Goal: Task Accomplishment & Management: Manage account settings

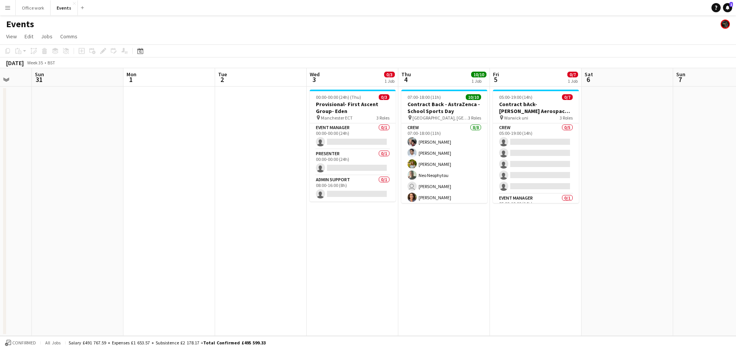
scroll to position [0, 294]
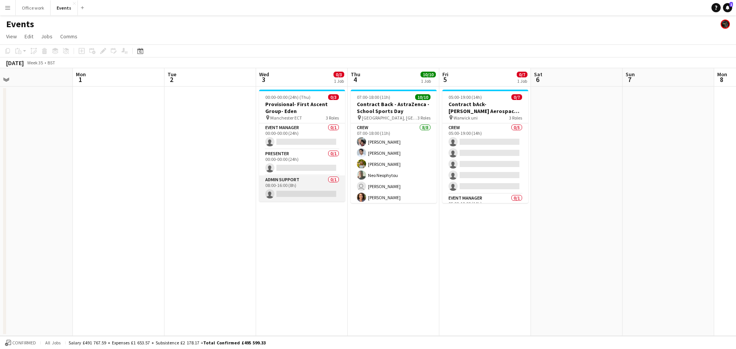
click at [302, 181] on app-card-role "Admin Support 0/1 08:00-16:00 (8h) single-neutral-actions" at bounding box center [302, 189] width 86 height 26
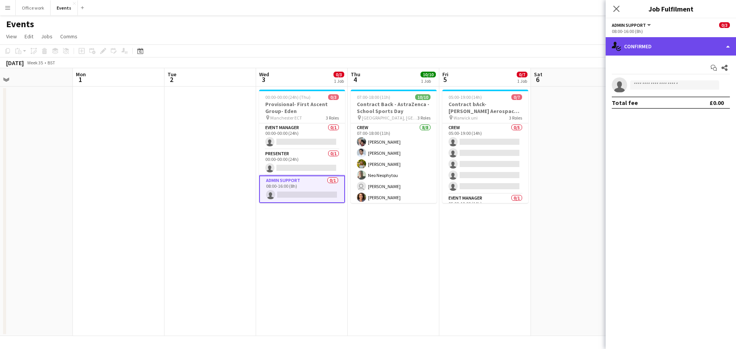
click at [655, 53] on div "single-neutral-actions-check-2 Confirmed" at bounding box center [671, 46] width 130 height 18
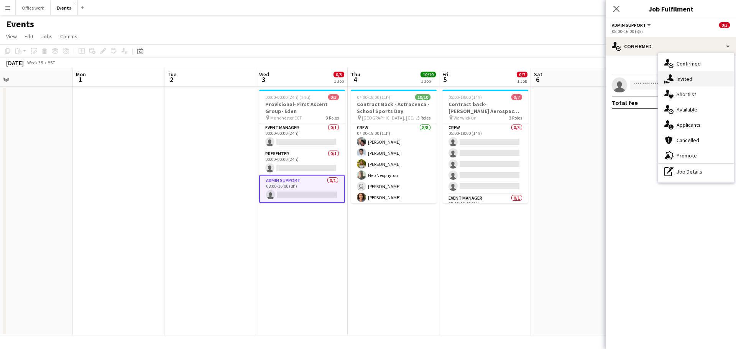
click at [675, 84] on div "single-neutral-actions-share-1 Invited" at bounding box center [696, 78] width 76 height 15
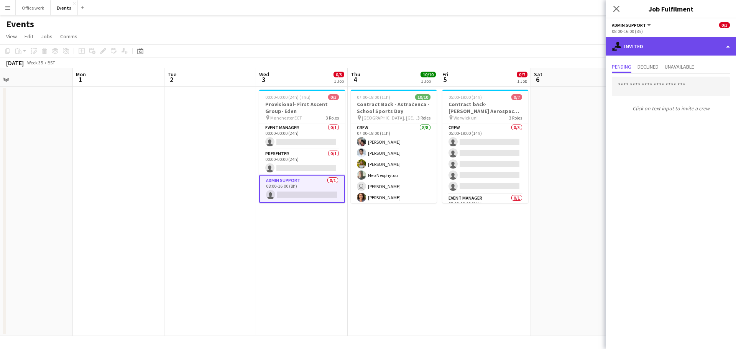
click at [664, 55] on div "single-neutral-actions-share-1 Invited" at bounding box center [671, 46] width 130 height 18
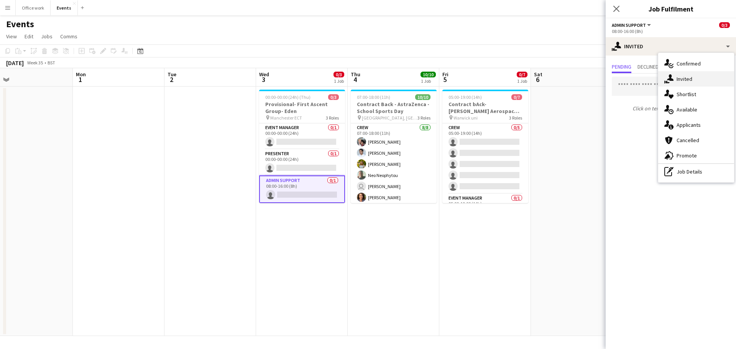
click at [679, 85] on div "single-neutral-actions-share-1 Invited" at bounding box center [696, 78] width 76 height 15
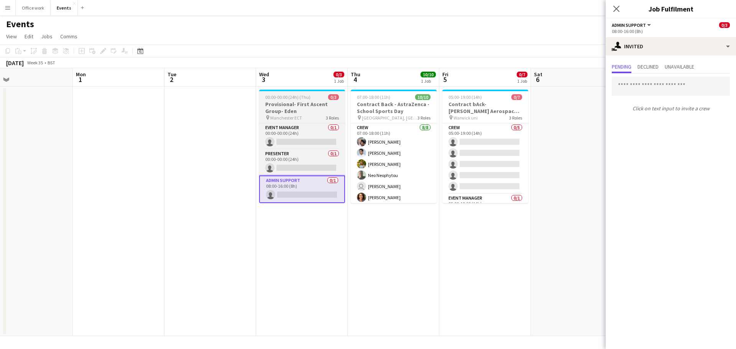
click at [299, 105] on h3 "Provisional- First Ascent Group- Eden" at bounding box center [302, 108] width 86 height 14
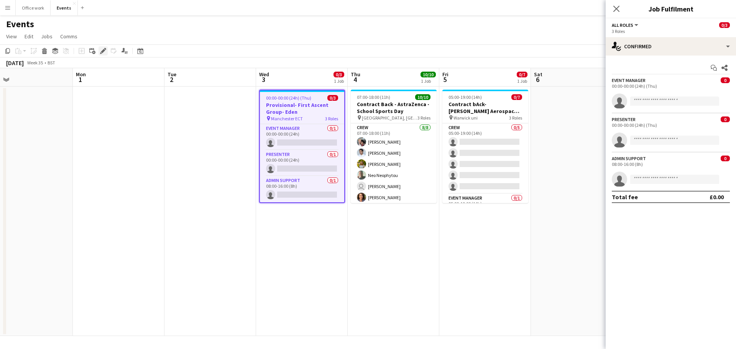
click at [102, 52] on icon at bounding box center [103, 51] width 4 height 4
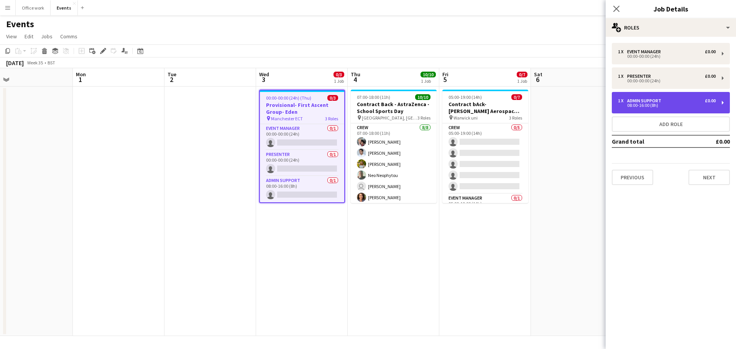
click at [674, 101] on div "1 x Admin Support £0.00" at bounding box center [667, 100] width 98 height 5
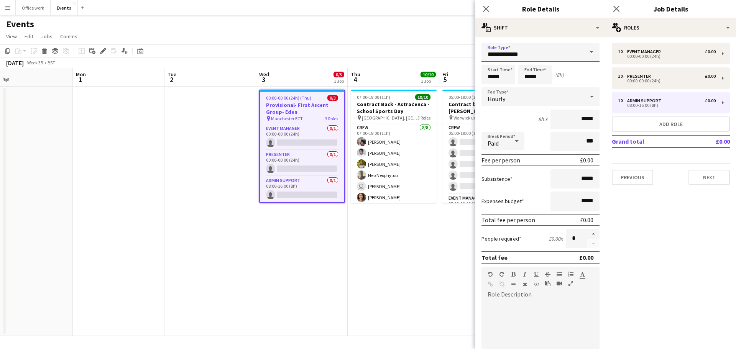
click at [544, 56] on input "**********" at bounding box center [541, 52] width 118 height 19
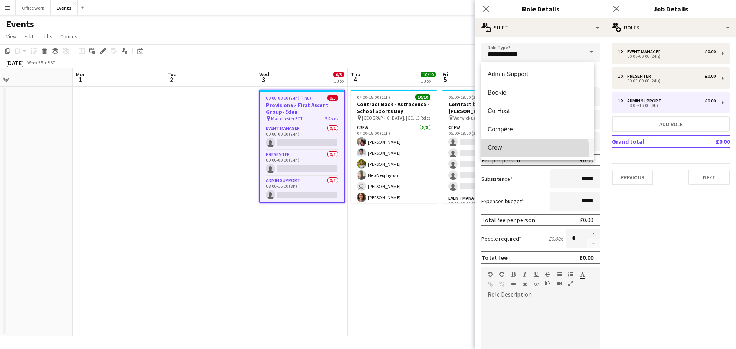
click at [534, 150] on span "Crew" at bounding box center [538, 147] width 100 height 7
type input "****"
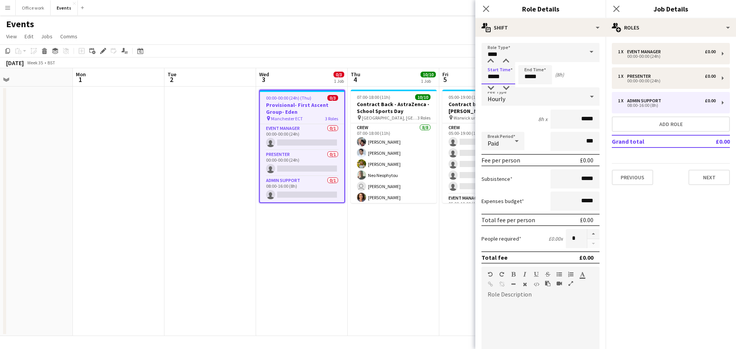
click at [494, 77] on input "*****" at bounding box center [499, 74] width 34 height 19
type input "*****"
click at [530, 77] on input "*****" at bounding box center [535, 74] width 34 height 19
type input "*****"
click at [546, 101] on div "Hourly" at bounding box center [533, 96] width 103 height 18
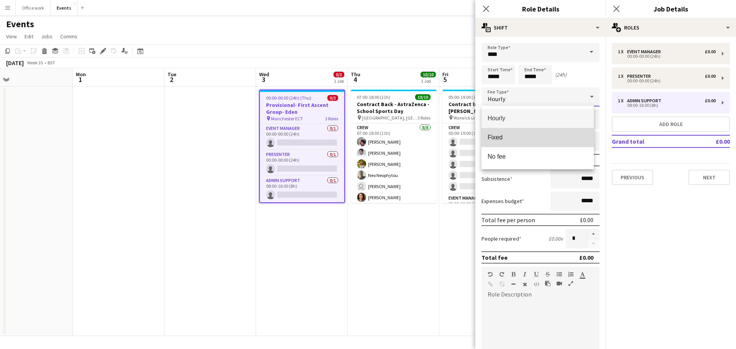
click at [536, 140] on span "Fixed" at bounding box center [538, 137] width 100 height 7
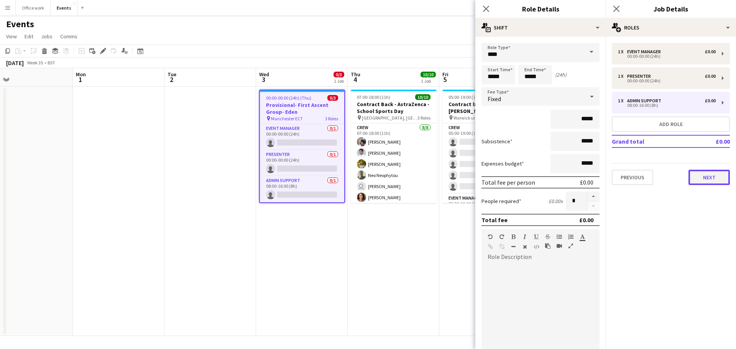
click at [705, 179] on button "Next" at bounding box center [709, 177] width 41 height 15
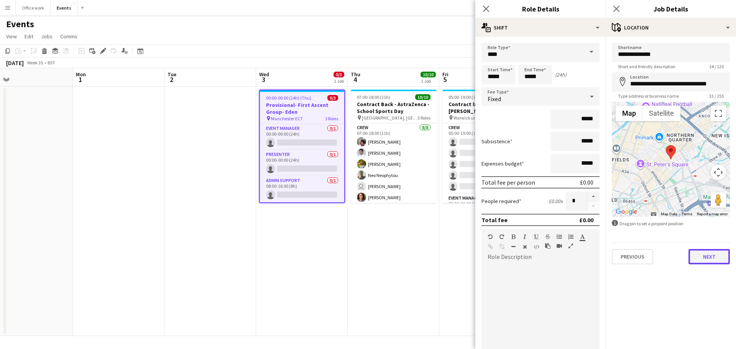
click at [711, 257] on button "Next" at bounding box center [709, 256] width 41 height 15
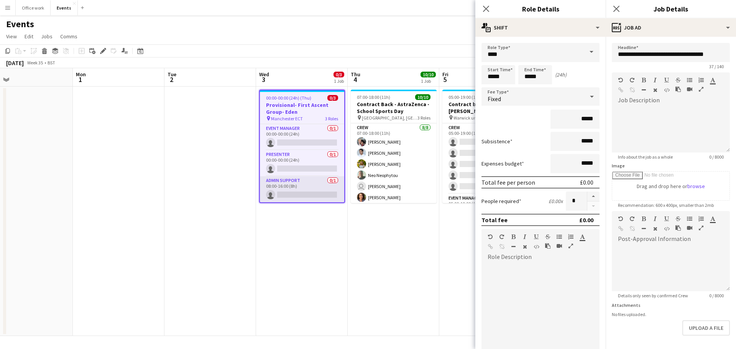
click at [287, 182] on app-card-role "Admin Support 0/1 08:00-16:00 (8h) single-neutral-actions" at bounding box center [302, 189] width 84 height 26
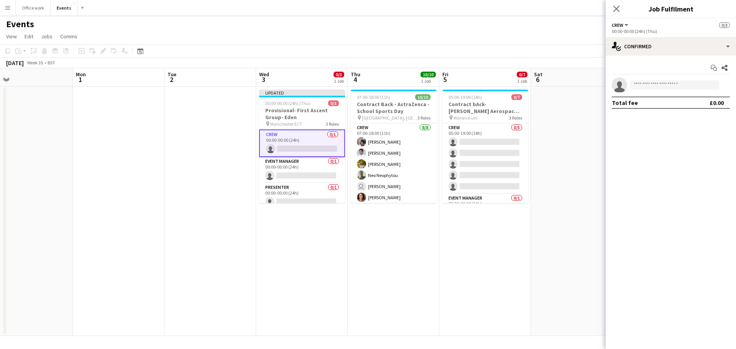
click at [284, 140] on app-card-role "Crew 0/1 00:00-00:00 (24h) single-neutral-actions" at bounding box center [302, 144] width 86 height 28
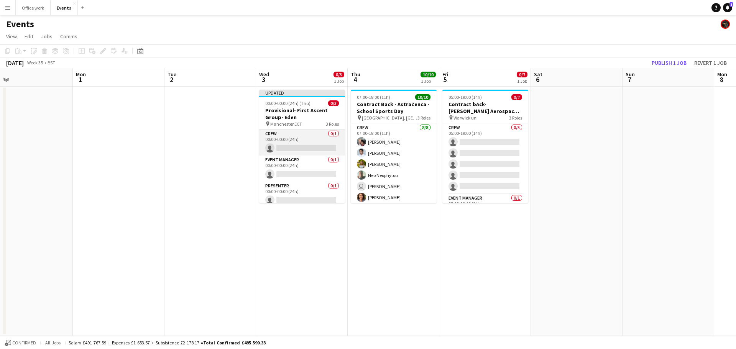
click at [302, 142] on app-card-role "Crew 0/1 00:00-00:00 (24h) single-neutral-actions" at bounding box center [302, 143] width 86 height 26
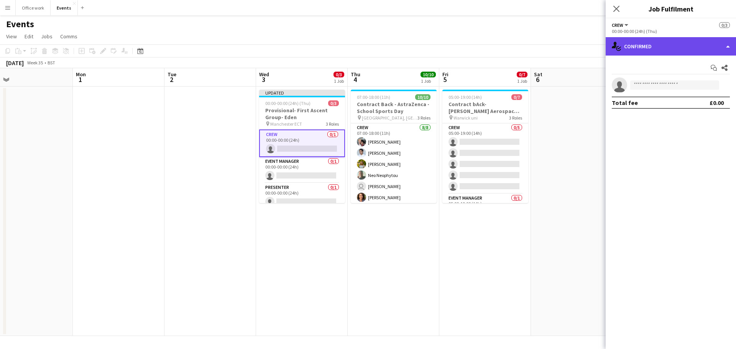
click at [679, 43] on div "single-neutral-actions-check-2 Confirmed" at bounding box center [671, 46] width 130 height 18
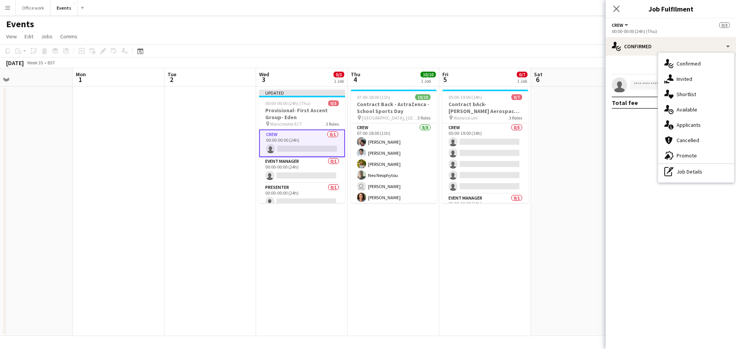
click at [287, 138] on app-card-role "Crew 0/1 00:00-00:00 (24h) single-neutral-actions" at bounding box center [302, 144] width 86 height 28
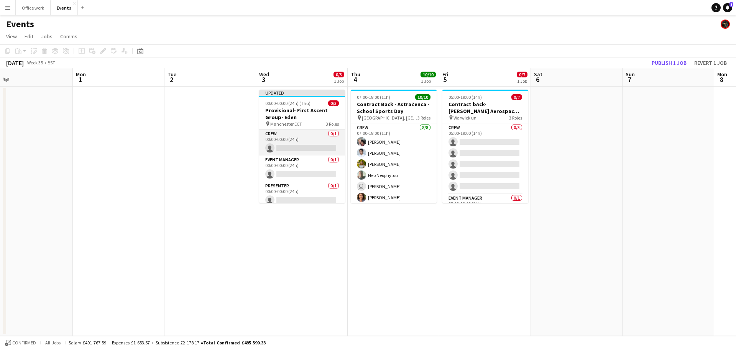
click at [287, 138] on app-card-role "Crew 0/1 00:00-00:00 (24h) single-neutral-actions" at bounding box center [302, 143] width 86 height 26
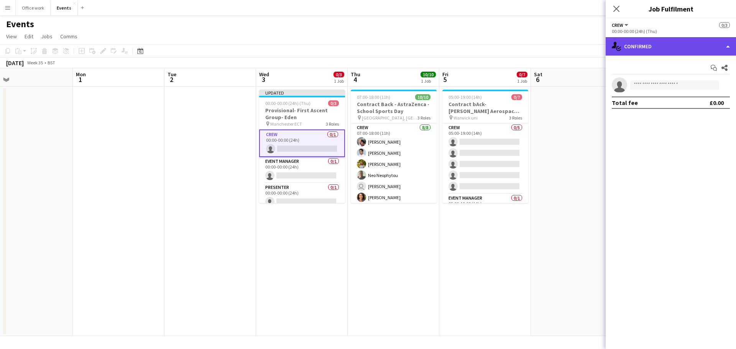
click at [673, 38] on div "single-neutral-actions-check-2 Confirmed" at bounding box center [671, 46] width 130 height 18
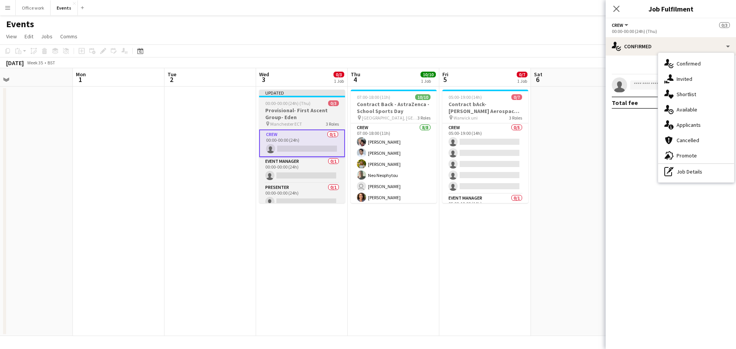
click at [291, 115] on h3 "Provisional- First Ascent Group- Eden" at bounding box center [302, 114] width 86 height 14
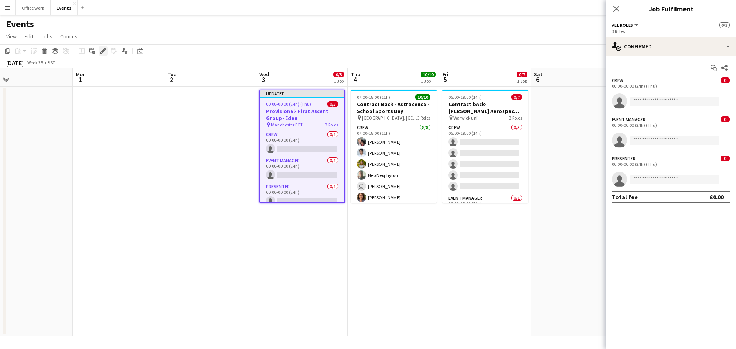
click at [102, 52] on icon at bounding box center [103, 51] width 4 height 4
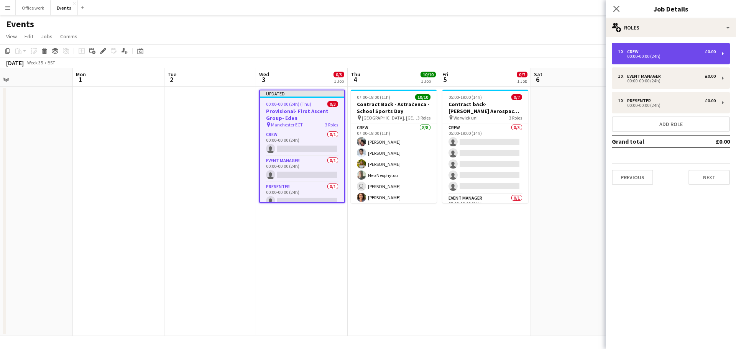
click at [677, 50] on div "1 x Crew £0.00" at bounding box center [667, 51] width 98 height 5
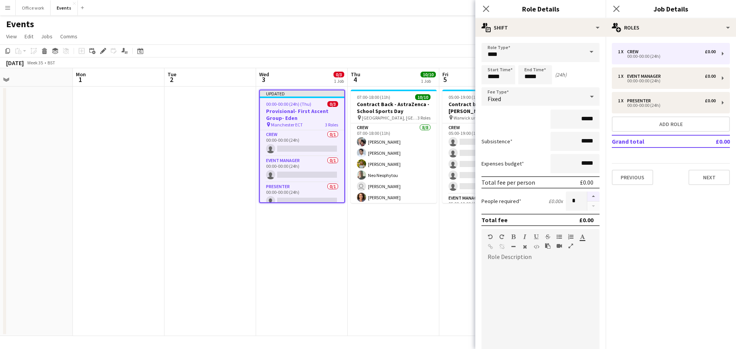
click at [588, 195] on button "button" at bounding box center [593, 197] width 12 height 10
type input "*"
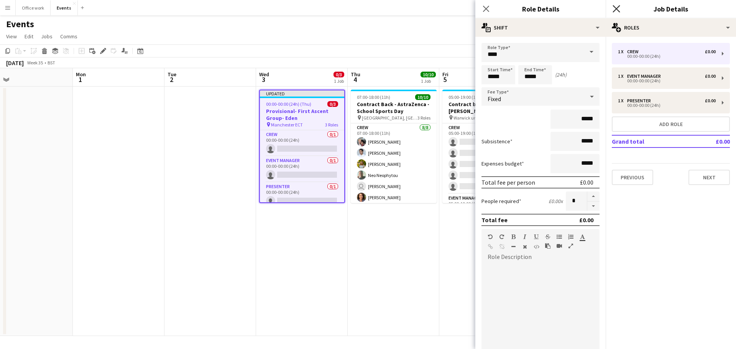
click at [618, 8] on icon "Close pop-in" at bounding box center [616, 8] width 7 height 7
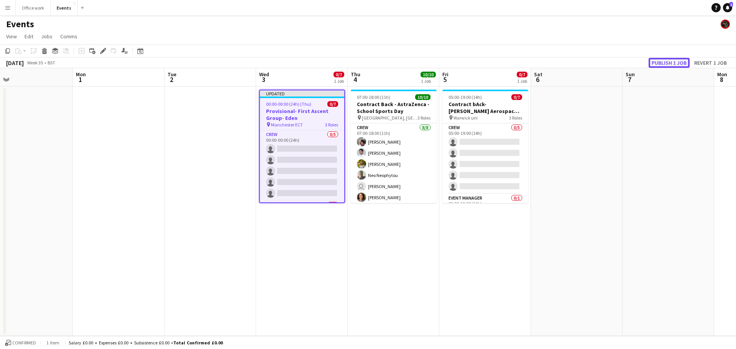
click at [682, 60] on button "Publish 1 job" at bounding box center [669, 63] width 41 height 10
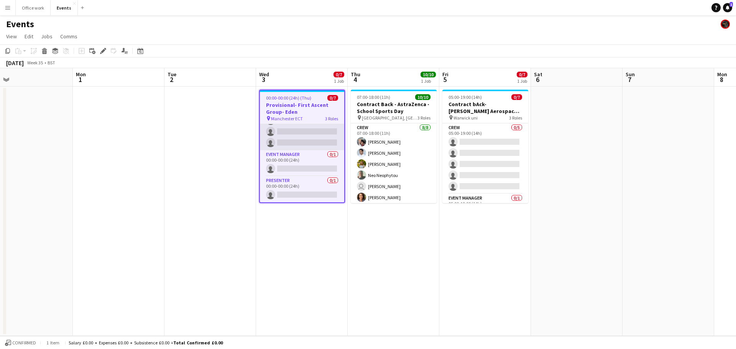
scroll to position [44, 0]
click at [287, 181] on app-card-role "Presenter 0/1 00:00-00:00 (24h) single-neutral-actions" at bounding box center [302, 190] width 84 height 26
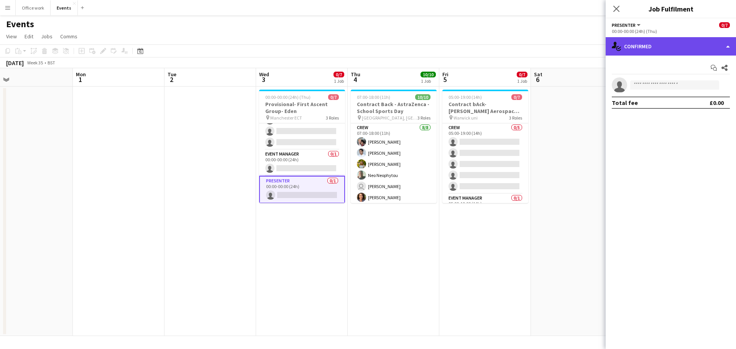
click at [664, 49] on div "single-neutral-actions-check-2 Confirmed" at bounding box center [671, 46] width 130 height 18
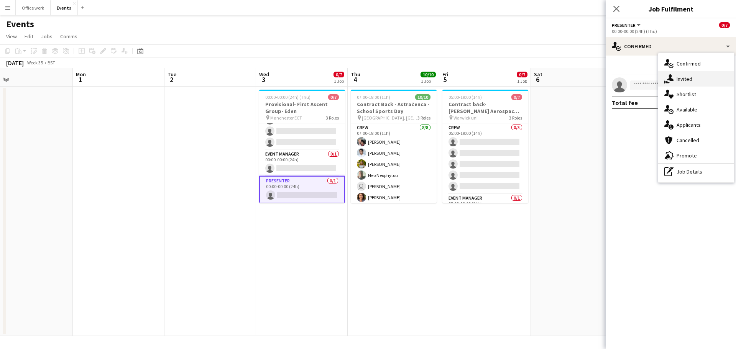
click at [674, 80] on div "single-neutral-actions-share-1 Invited" at bounding box center [696, 78] width 76 height 15
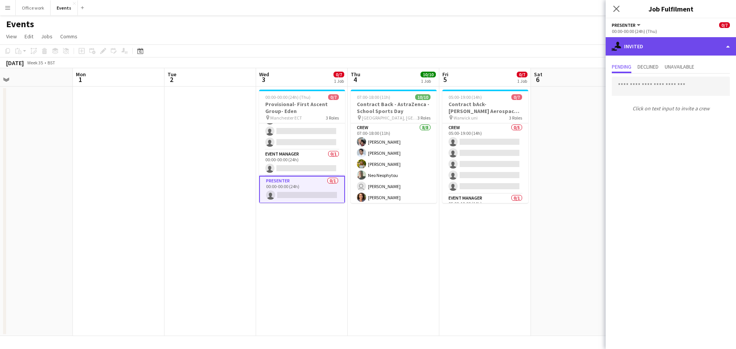
click at [647, 44] on div "single-neutral-actions-share-1 Invited" at bounding box center [671, 46] width 130 height 18
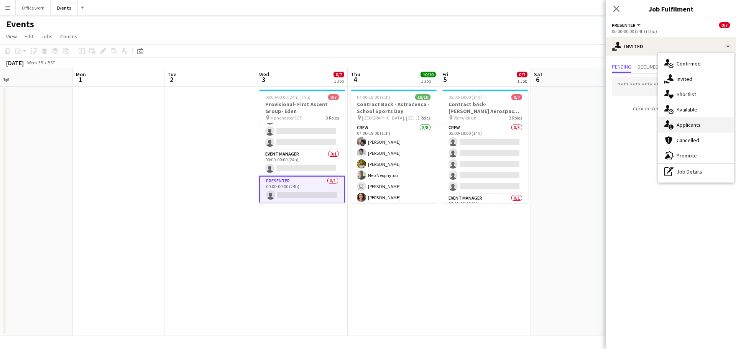
click at [676, 122] on div "single-neutral-actions-information Applicants" at bounding box center [696, 124] width 76 height 15
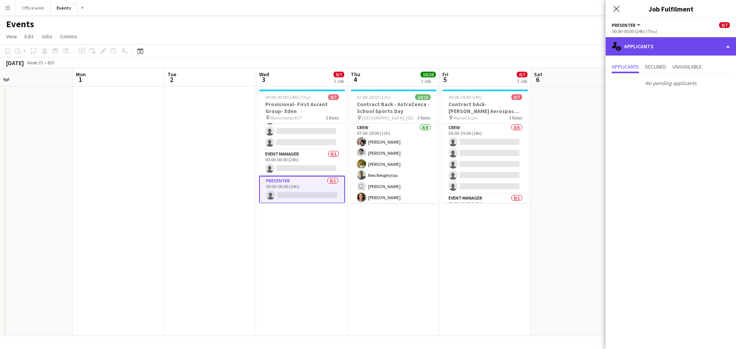
click at [656, 50] on div "single-neutral-actions-information Applicants" at bounding box center [671, 46] width 130 height 18
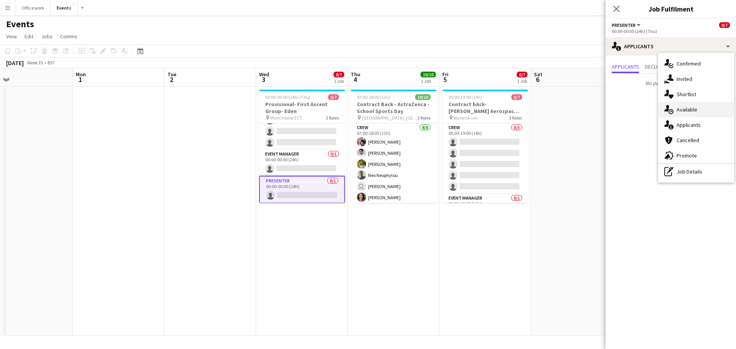
click at [678, 115] on div "single-neutral-actions-upload Available" at bounding box center [696, 109] width 76 height 15
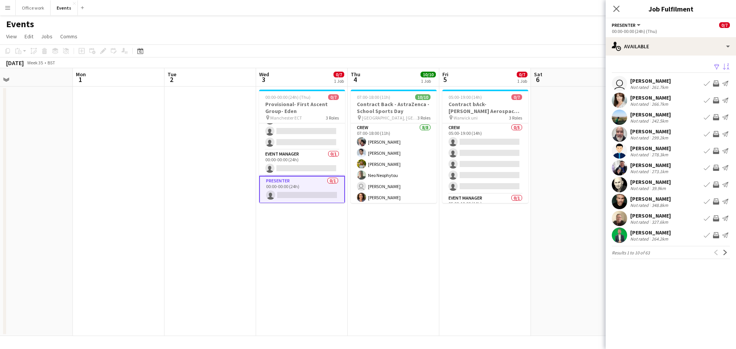
click at [728, 66] on app-icon "Sort asc" at bounding box center [726, 67] width 6 height 7
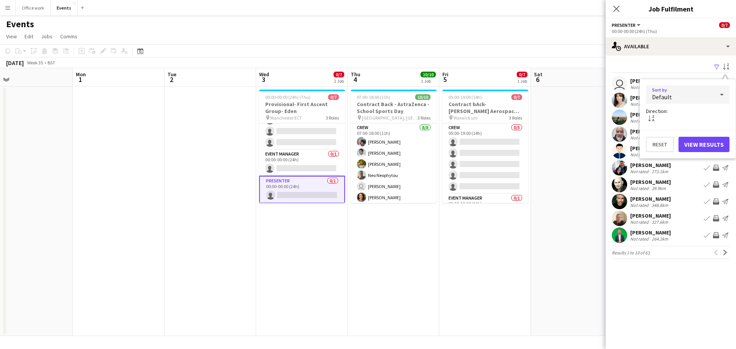
click at [685, 93] on div "Default" at bounding box center [680, 94] width 68 height 18
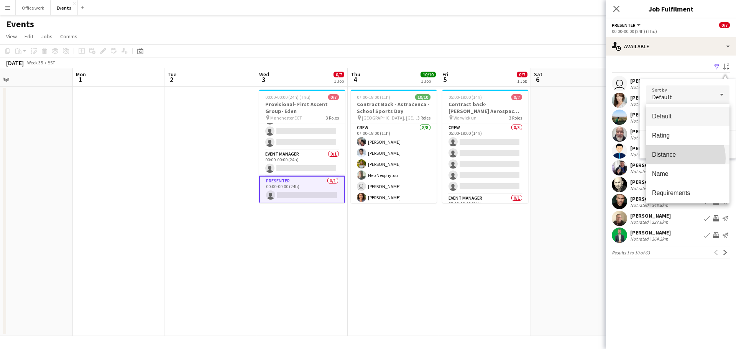
click at [678, 158] on span "Distance" at bounding box center [687, 154] width 71 height 7
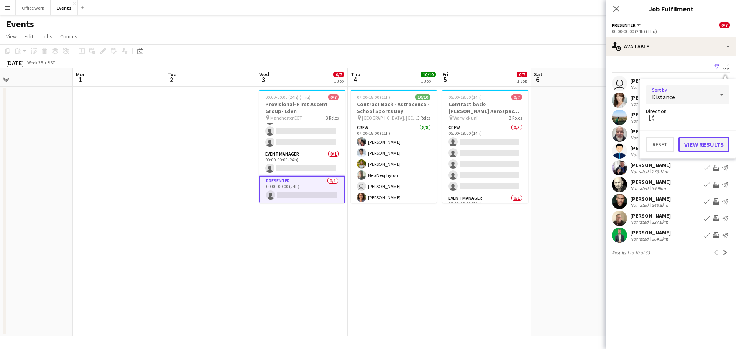
click at [705, 146] on button "View Results" at bounding box center [704, 144] width 51 height 15
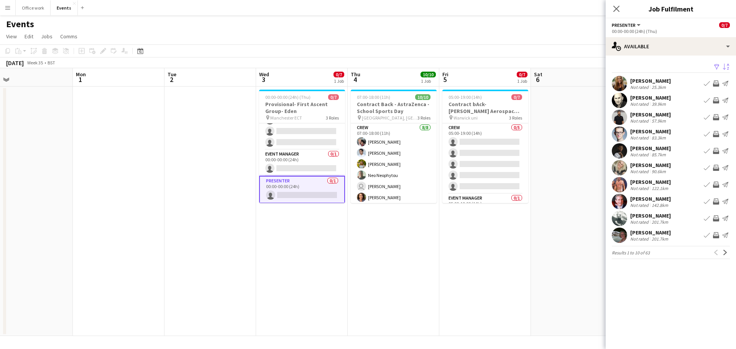
click at [649, 99] on div "[PERSON_NAME]" at bounding box center [650, 97] width 41 height 7
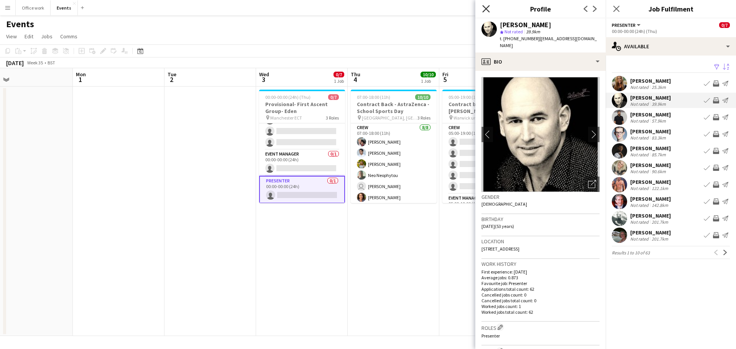
click at [487, 7] on icon "Close pop-in" at bounding box center [485, 8] width 7 height 7
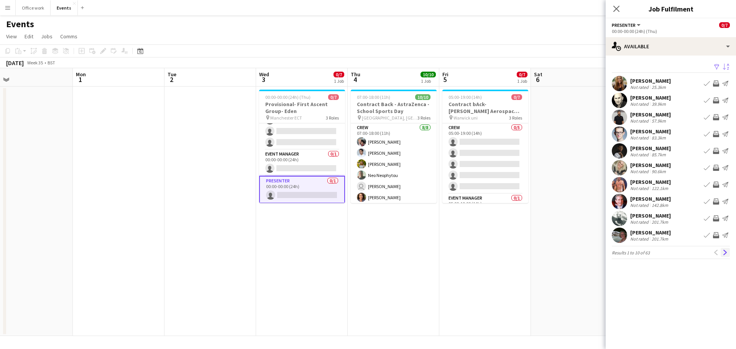
click at [730, 249] on button "Next" at bounding box center [725, 252] width 9 height 9
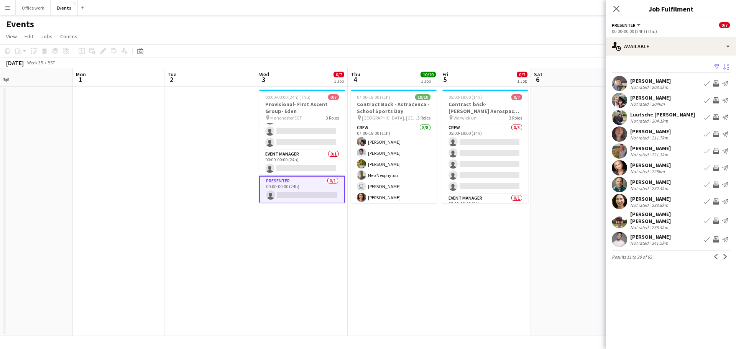
click at [730, 252] on button "Next" at bounding box center [725, 256] width 9 height 9
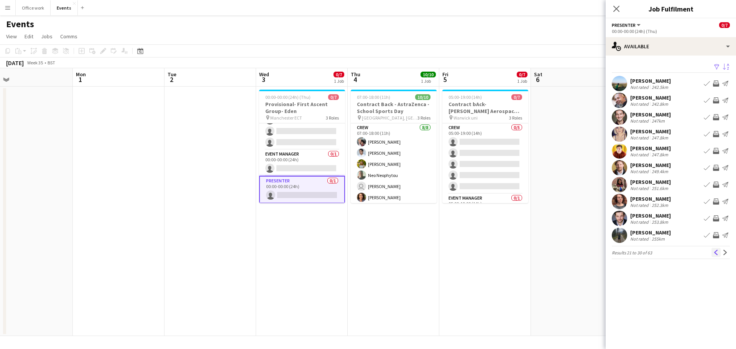
click at [712, 250] on button "Previous" at bounding box center [716, 252] width 9 height 9
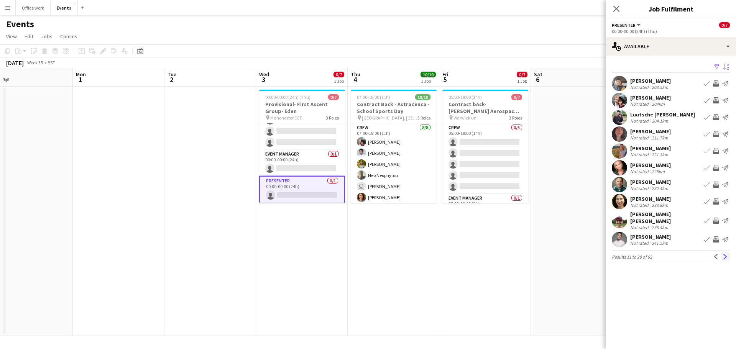
click at [725, 255] on app-icon "Next" at bounding box center [725, 256] width 5 height 5
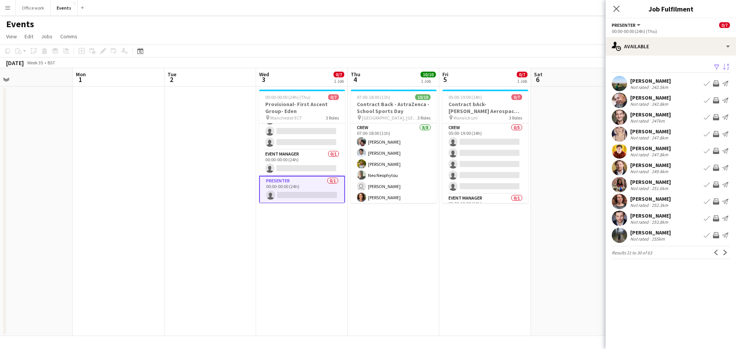
click at [715, 80] on button "Invite crew" at bounding box center [716, 83] width 9 height 9
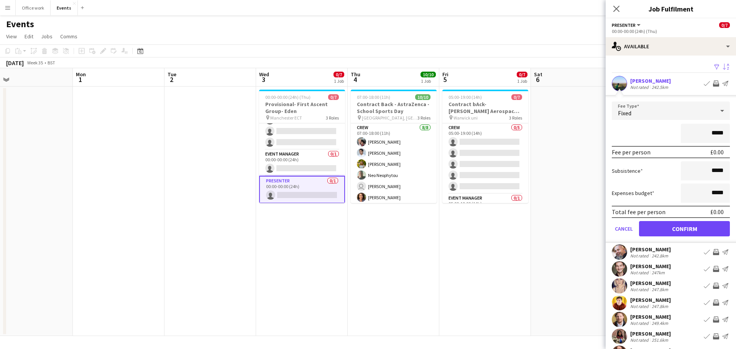
click at [711, 135] on input "*****" at bounding box center [705, 133] width 49 height 19
type input "**"
type input "*******"
click at [672, 226] on button "Confirm" at bounding box center [684, 228] width 91 height 15
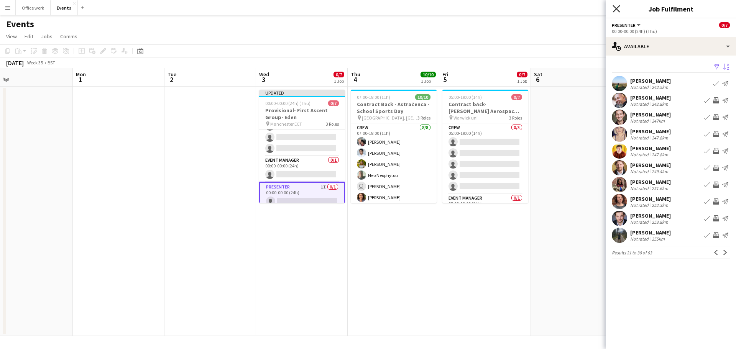
click at [617, 7] on icon "Close pop-in" at bounding box center [616, 8] width 7 height 7
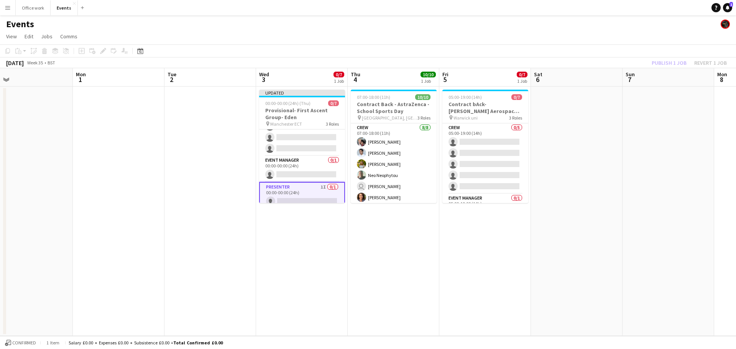
click at [661, 66] on div "Publish 1 job Revert 1 job" at bounding box center [690, 63] width 94 height 10
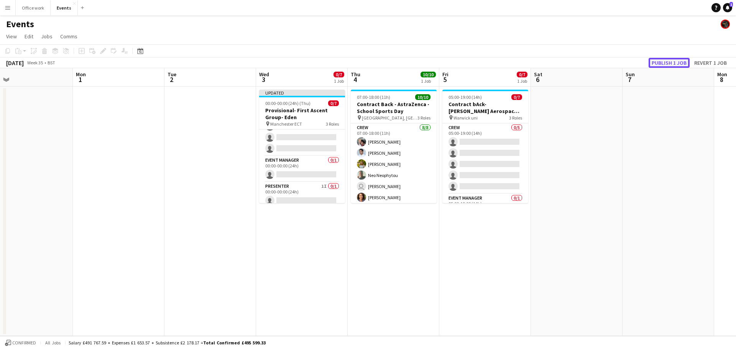
click at [661, 66] on button "Publish 1 job" at bounding box center [669, 63] width 41 height 10
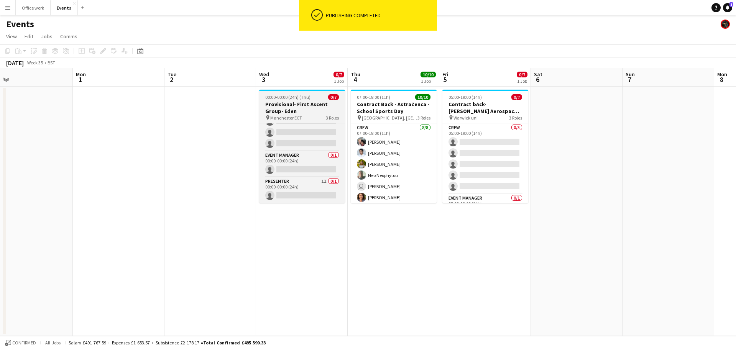
scroll to position [43, 0]
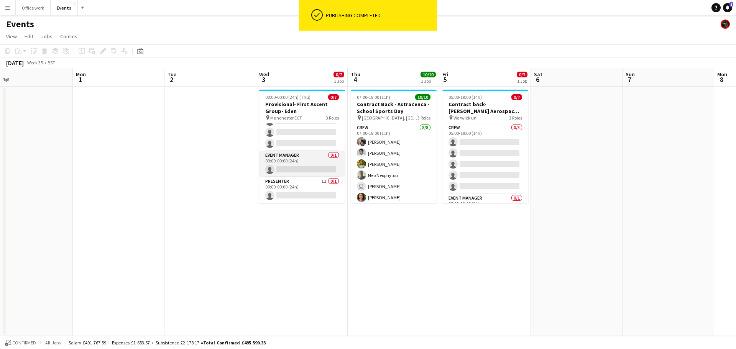
click at [286, 169] on app-card-role "Event Manager 0/1 00:00-00:00 (24h) single-neutral-actions" at bounding box center [302, 164] width 86 height 26
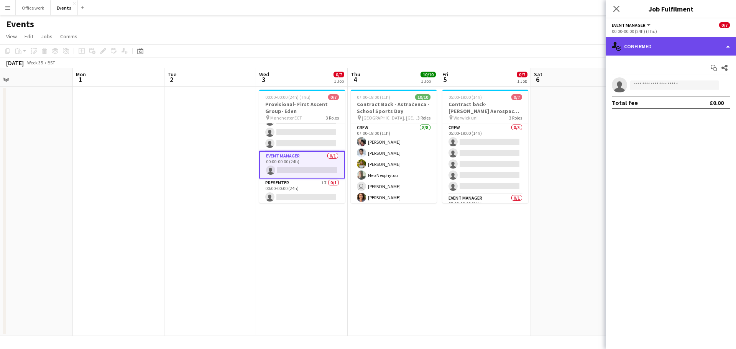
click at [666, 46] on div "single-neutral-actions-check-2 Confirmed" at bounding box center [671, 46] width 130 height 18
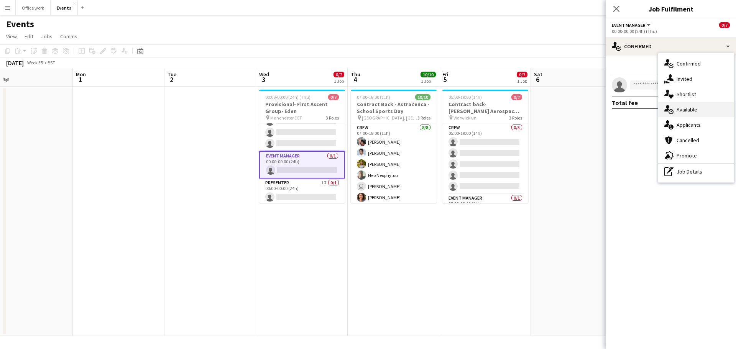
click at [674, 108] on div "single-neutral-actions-upload Available" at bounding box center [696, 109] width 76 height 15
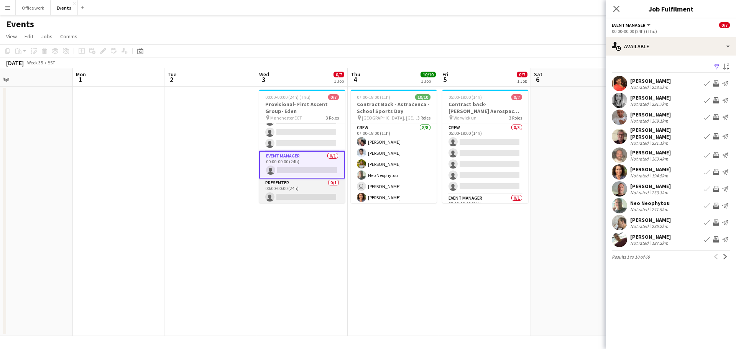
click at [312, 200] on app-card-role "Presenter 0/1 00:00-00:00 (24h) single-neutral-actions" at bounding box center [302, 192] width 86 height 26
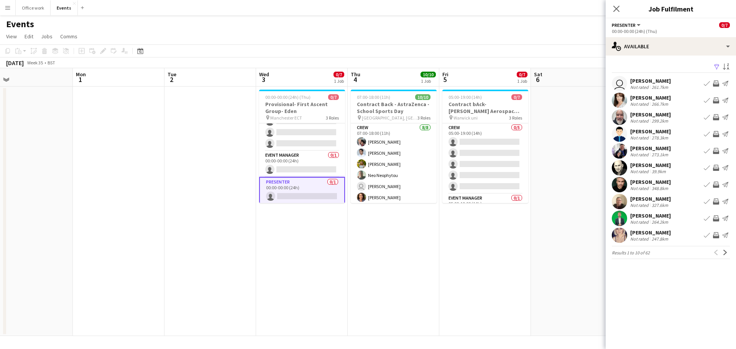
click at [526, 36] on app-page-menu "View Day view expanded Day view collapsed Month view Date picker Jump to [DATE]…" at bounding box center [368, 37] width 736 height 15
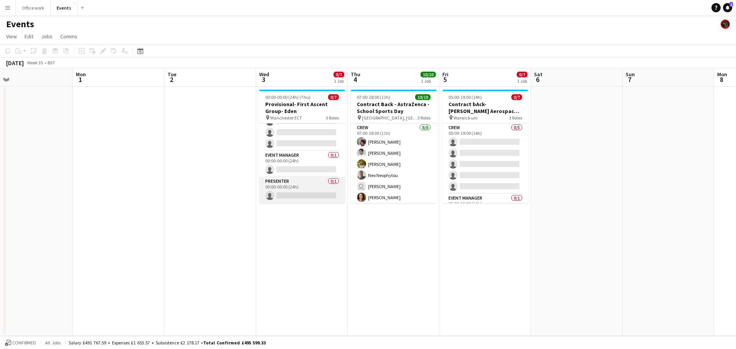
click at [309, 187] on app-card-role "Presenter 0/1 00:00-00:00 (24h) single-neutral-actions" at bounding box center [302, 190] width 86 height 26
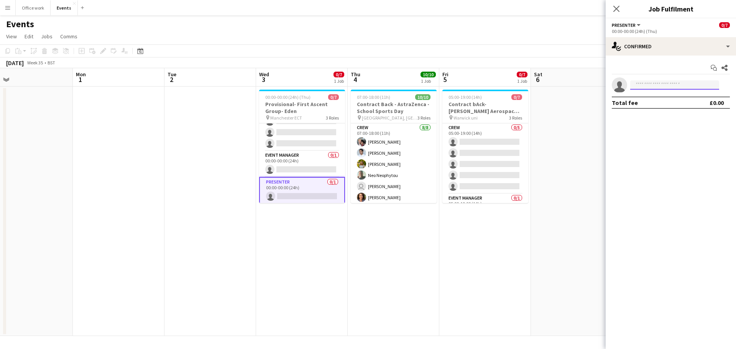
click at [637, 87] on input at bounding box center [674, 85] width 89 height 9
type input "****"
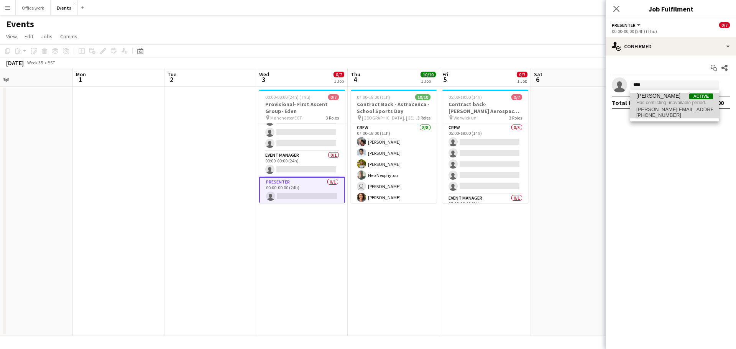
drag, startPoint x: 639, startPoint y: 91, endPoint x: 656, endPoint y: 110, distance: 24.5
click at [656, 110] on span "[PERSON_NAME][EMAIL_ADDRESS][DOMAIN_NAME]" at bounding box center [674, 110] width 77 height 6
click at [615, 7] on icon at bounding box center [616, 8] width 7 height 7
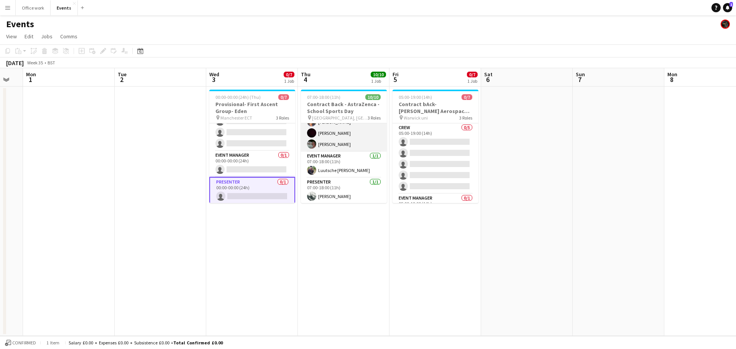
scroll to position [0, 0]
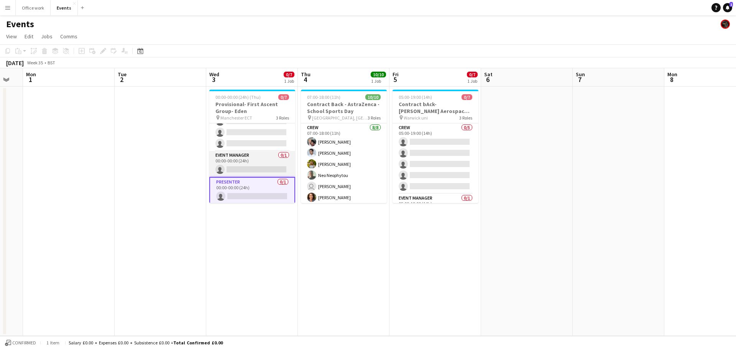
click at [240, 159] on app-card-role "Event Manager 0/1 00:00-00:00 (24h) single-neutral-actions" at bounding box center [252, 164] width 86 height 26
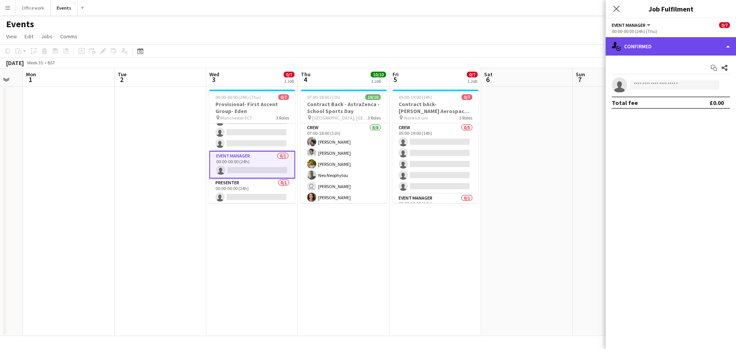
click at [648, 44] on div "single-neutral-actions-check-2 Confirmed" at bounding box center [671, 46] width 130 height 18
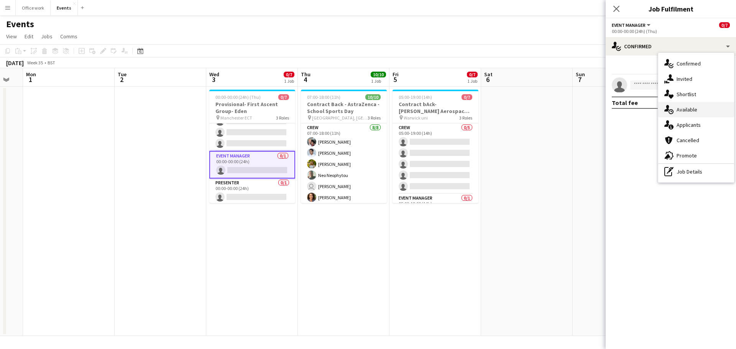
click at [675, 106] on div "single-neutral-actions-upload Available" at bounding box center [696, 109] width 76 height 15
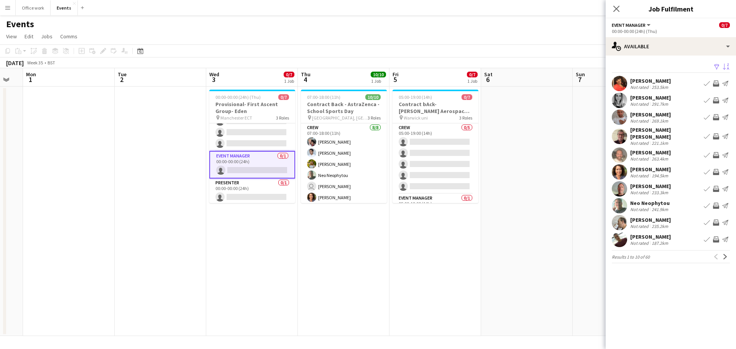
click at [725, 65] on app-icon "Sort asc" at bounding box center [726, 67] width 6 height 7
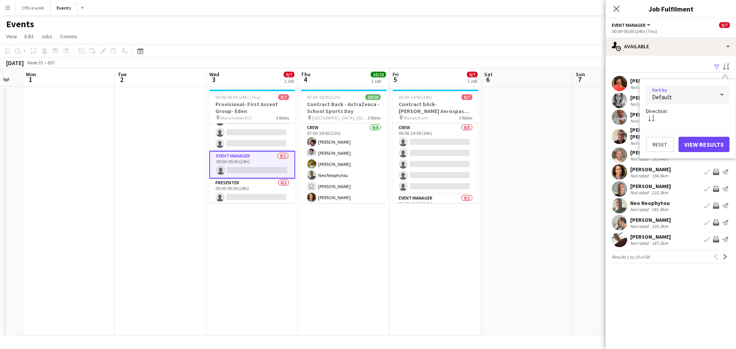
click at [696, 96] on div "Default" at bounding box center [680, 94] width 68 height 18
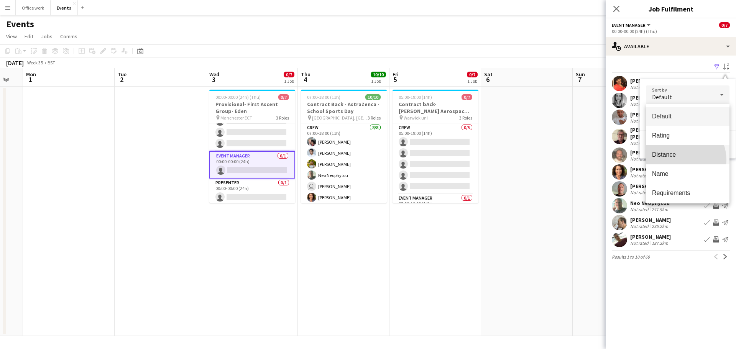
click at [679, 160] on mat-option "Distance" at bounding box center [688, 154] width 84 height 19
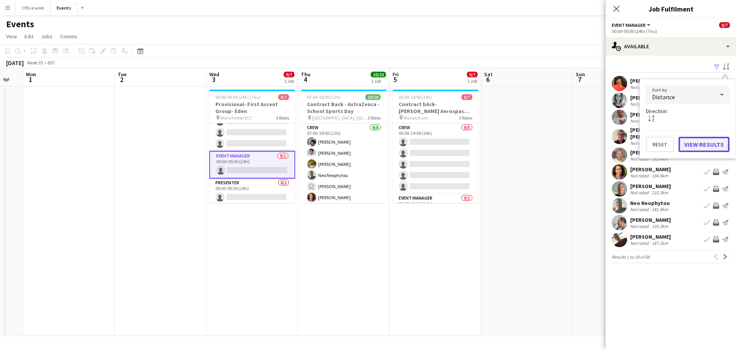
click at [703, 143] on button "View Results" at bounding box center [704, 144] width 51 height 15
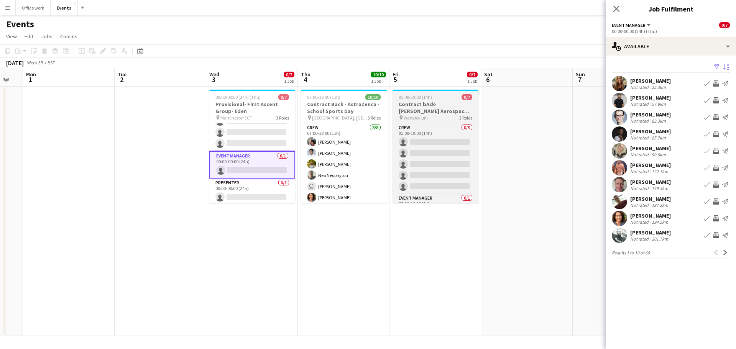
click at [443, 109] on h3 "Contract bAck-[PERSON_NAME] Aerospace- Diamond dome" at bounding box center [436, 108] width 86 height 14
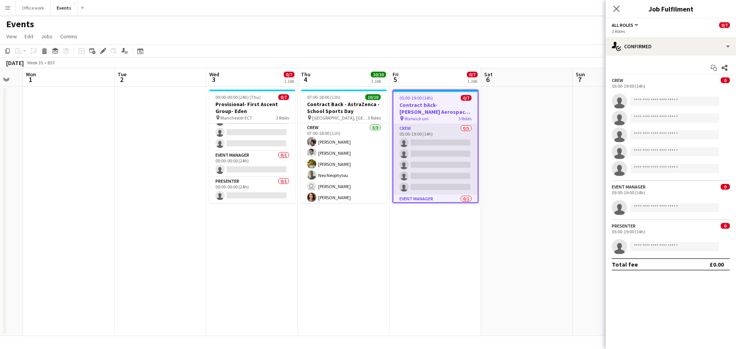
scroll to position [44, 0]
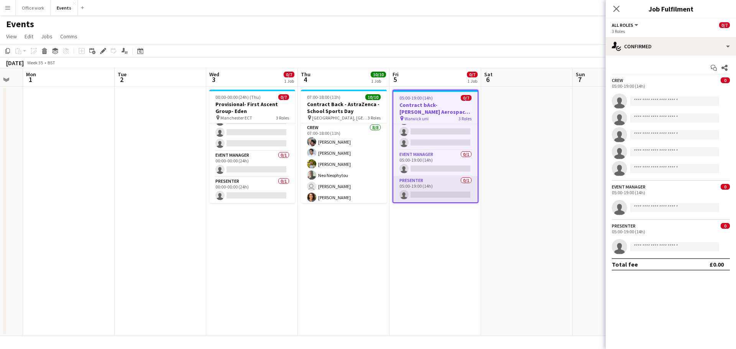
click at [433, 187] on app-card-role "Presenter 0/1 05:00-19:00 (14h) single-neutral-actions" at bounding box center [435, 189] width 84 height 26
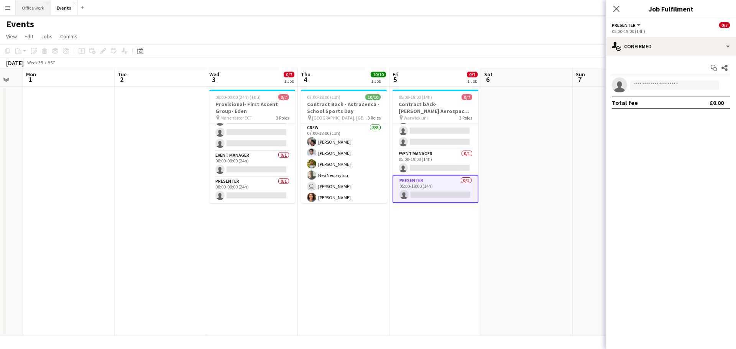
click at [39, 10] on button "Office work Close" at bounding box center [33, 7] width 35 height 15
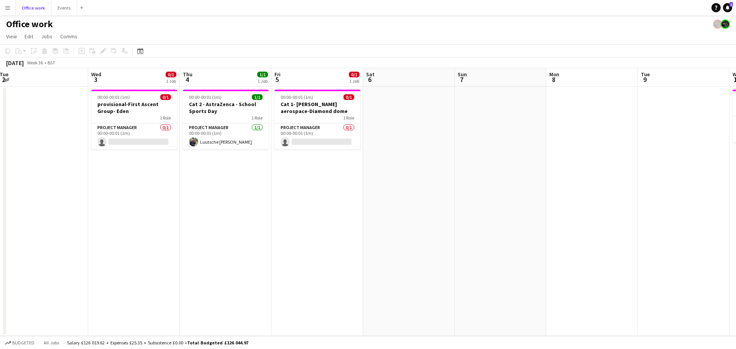
scroll to position [0, 187]
click at [306, 139] on app-card-role "Project Manager 0/1 00:00-00:01 (1m) single-neutral-actions" at bounding box center [317, 136] width 86 height 26
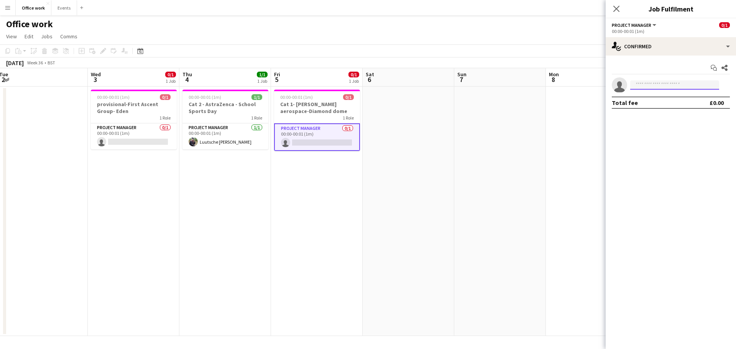
click at [641, 87] on input at bounding box center [674, 85] width 89 height 9
type input "*****"
click at [652, 100] on span "[EMAIL_ADDRESS][PERSON_NAME][DOMAIN_NAME]" at bounding box center [674, 102] width 77 height 6
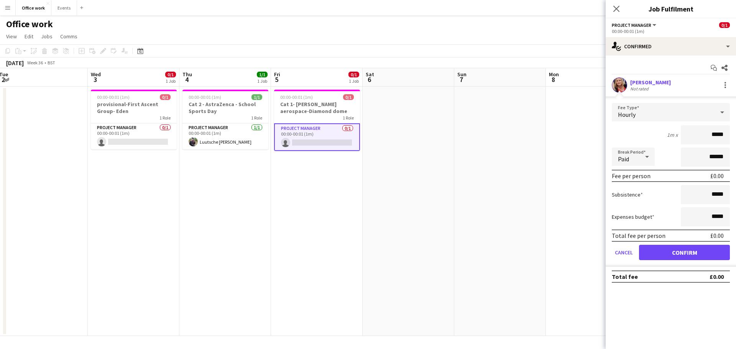
click at [677, 101] on app-edit-fee "Fee Type Hourly 1m x ***** Break Period Paid ****** Fee per person £0.00 Subsis…" at bounding box center [671, 182] width 130 height 170
click at [678, 118] on div "Hourly" at bounding box center [663, 112] width 103 height 18
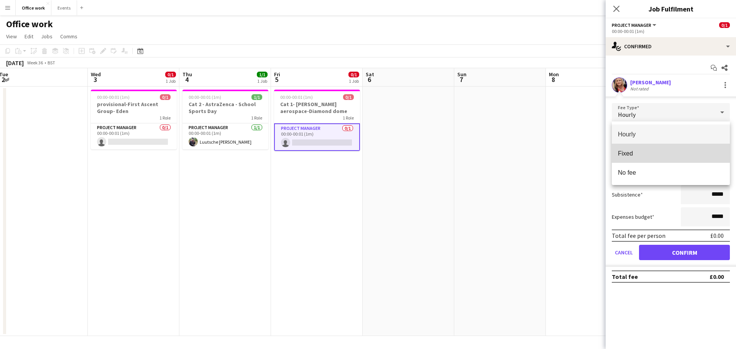
click at [664, 149] on mat-option "Fixed" at bounding box center [671, 153] width 118 height 19
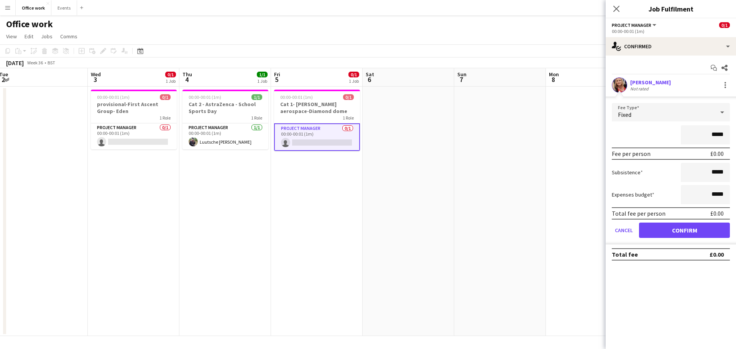
click at [716, 135] on input "*****" at bounding box center [705, 134] width 49 height 19
type input "**"
type input "****"
click at [684, 234] on button "Confirm" at bounding box center [684, 230] width 91 height 15
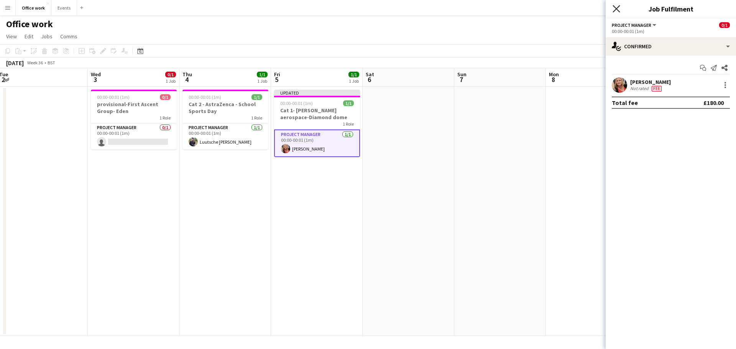
click at [618, 10] on icon at bounding box center [616, 8] width 7 height 7
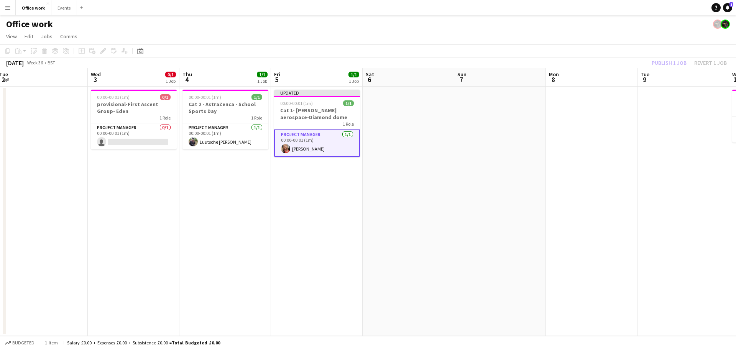
click at [672, 62] on div "Publish 1 job Revert 1 job" at bounding box center [690, 63] width 94 height 10
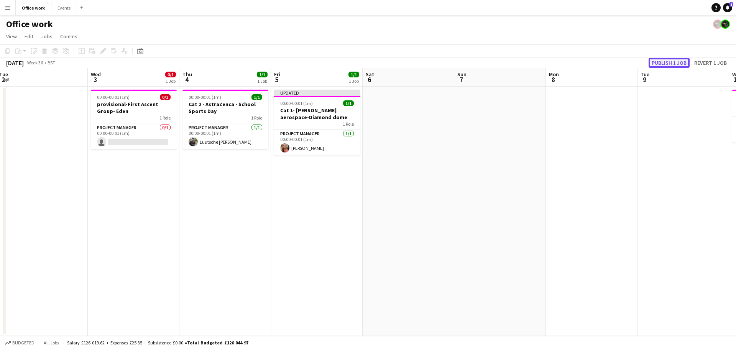
click at [672, 62] on button "Publish 1 job" at bounding box center [669, 63] width 41 height 10
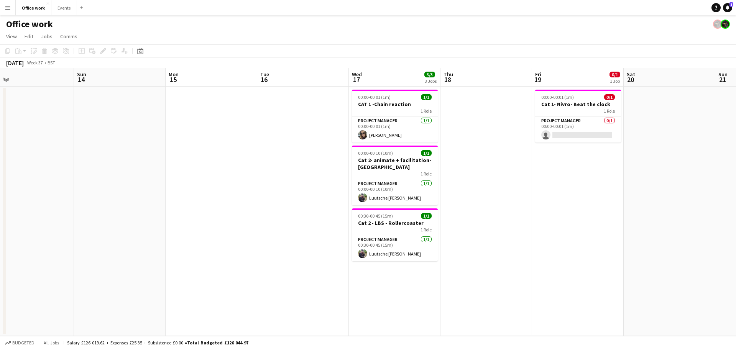
scroll to position [0, 293]
click at [570, 129] on app-card-role "Project Manager 0/1 00:00-00:01 (1m) single-neutral-actions" at bounding box center [578, 130] width 86 height 26
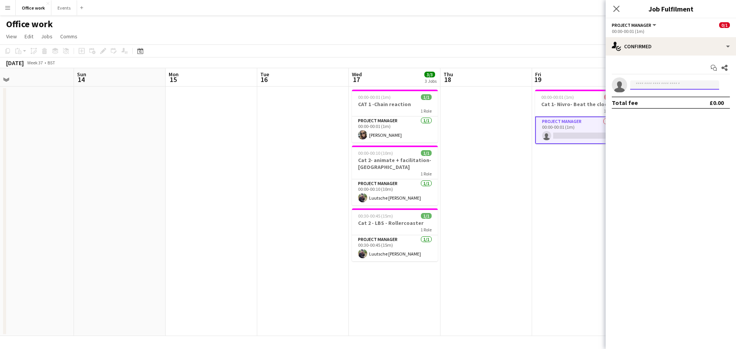
click at [644, 87] on input at bounding box center [674, 85] width 89 height 9
type input "*******"
click at [658, 101] on span "[PERSON_NAME][EMAIL_ADDRESS][PERSON_NAME][DOMAIN_NAME]" at bounding box center [674, 102] width 77 height 6
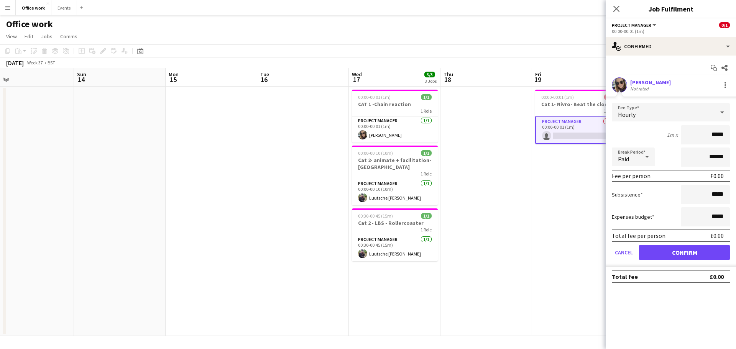
click at [687, 104] on div "Hourly" at bounding box center [663, 112] width 103 height 18
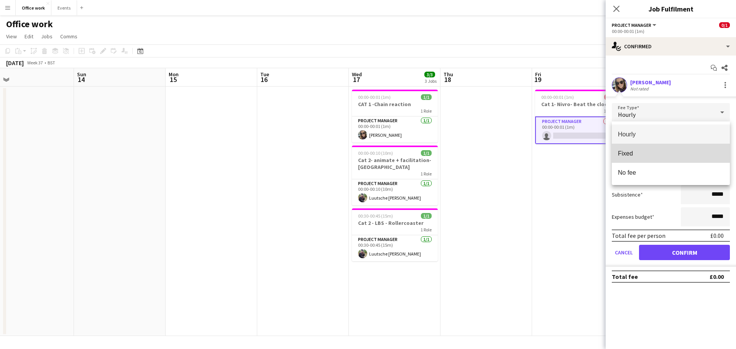
click at [661, 150] on span "Fixed" at bounding box center [671, 153] width 106 height 7
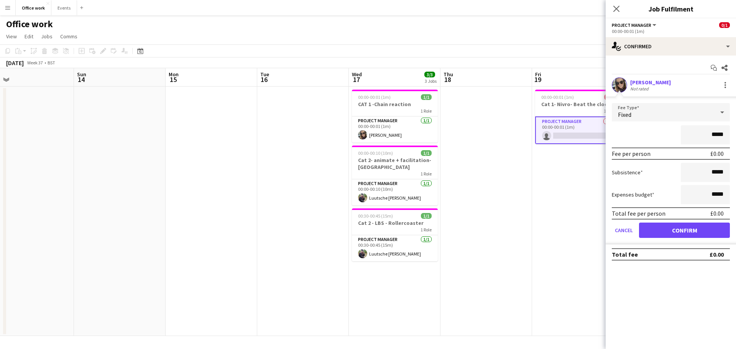
click at [715, 134] on input "*****" at bounding box center [705, 134] width 49 height 19
type input "**"
type input "*******"
click at [687, 234] on button "Confirm" at bounding box center [684, 230] width 91 height 15
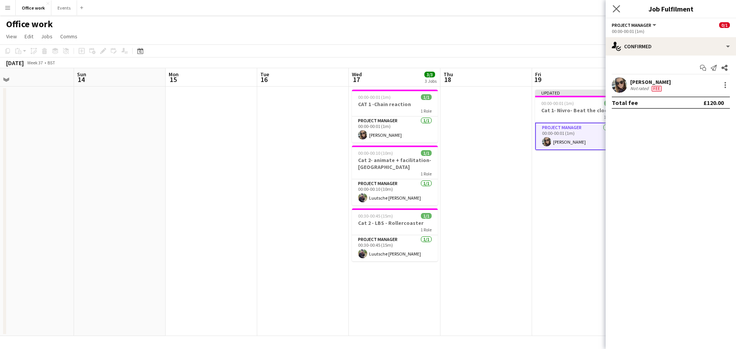
click at [621, 5] on app-icon "Close pop-in" at bounding box center [616, 8] width 11 height 11
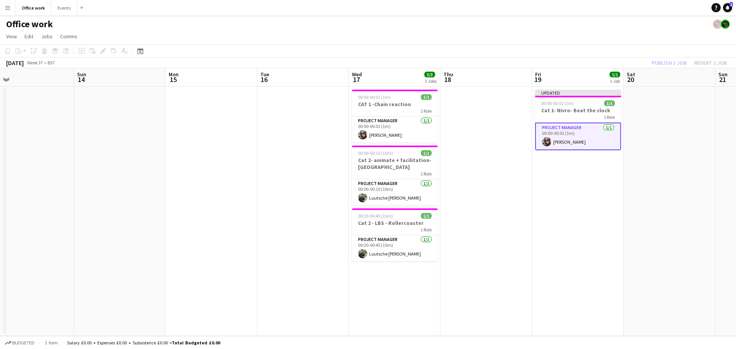
click at [676, 67] on div "Publish 1 job Revert 1 job" at bounding box center [690, 63] width 94 height 10
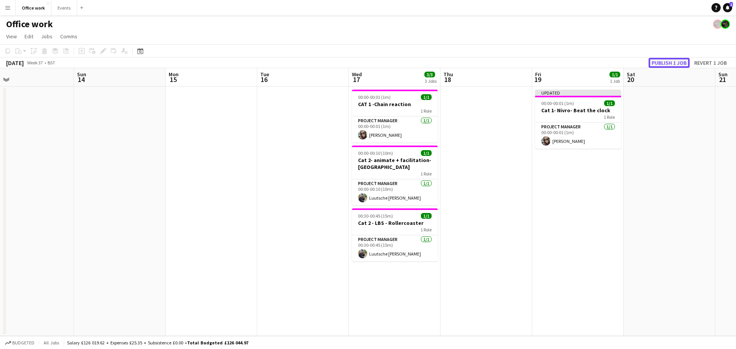
click at [676, 67] on button "Publish 1 job" at bounding box center [669, 63] width 41 height 10
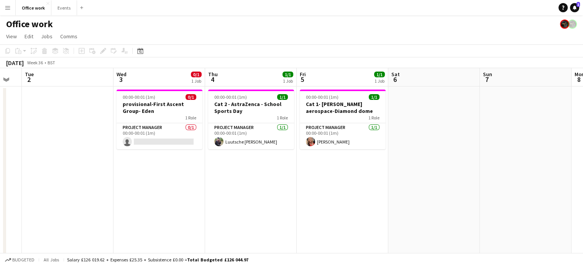
scroll to position [0, 237]
